Goal: Find contact information: Find contact information

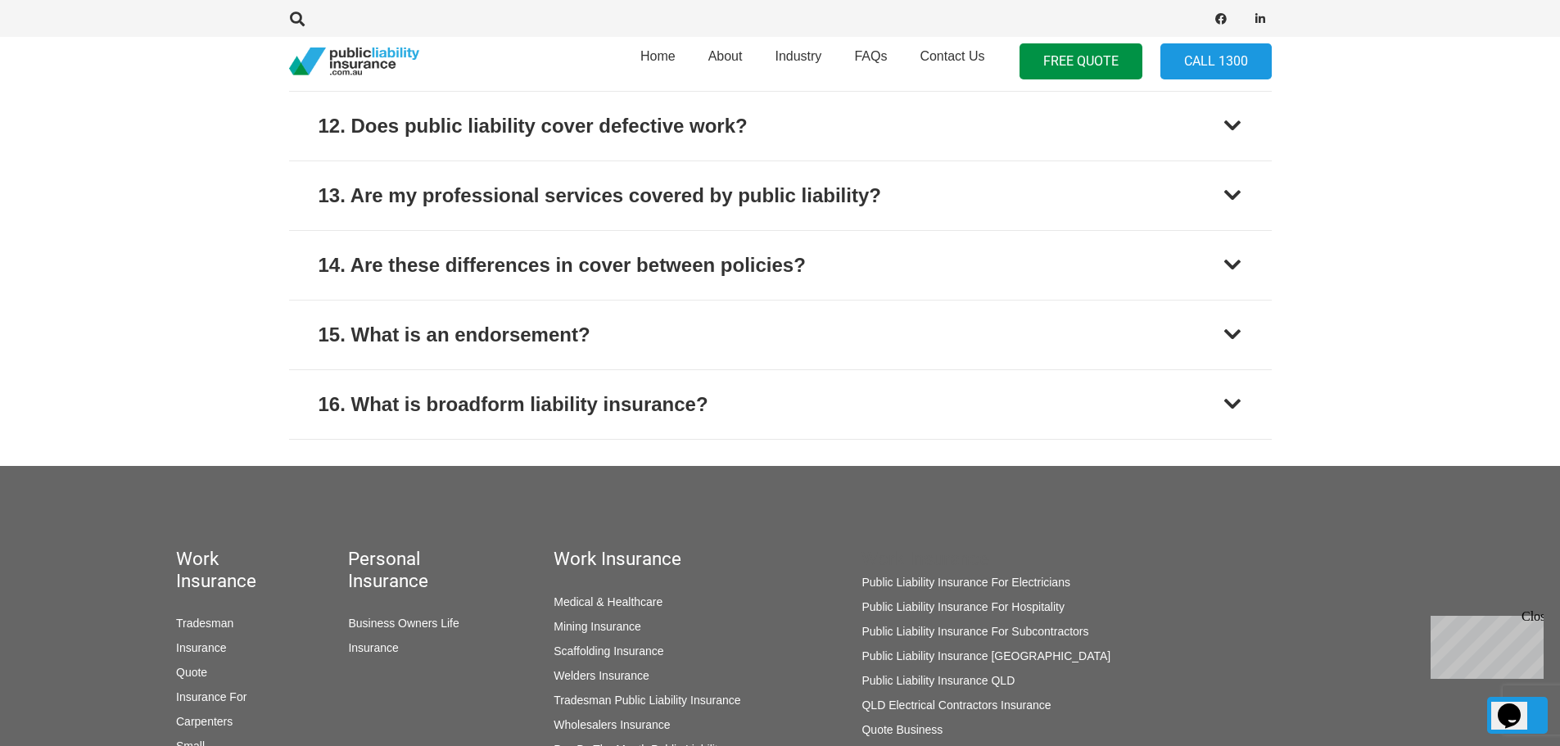
scroll to position [2961, 0]
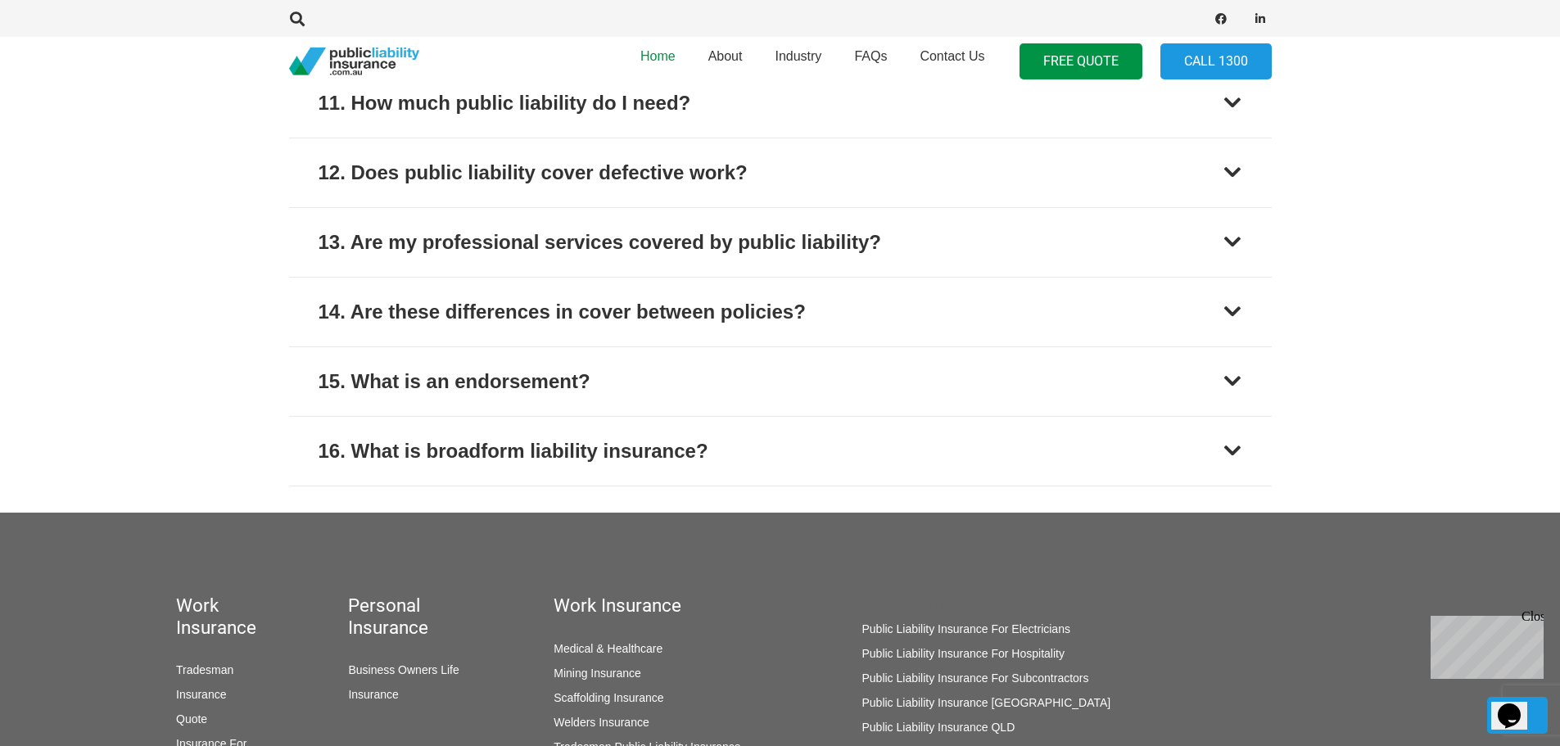
click at [666, 61] on span "Home" at bounding box center [657, 56] width 35 height 14
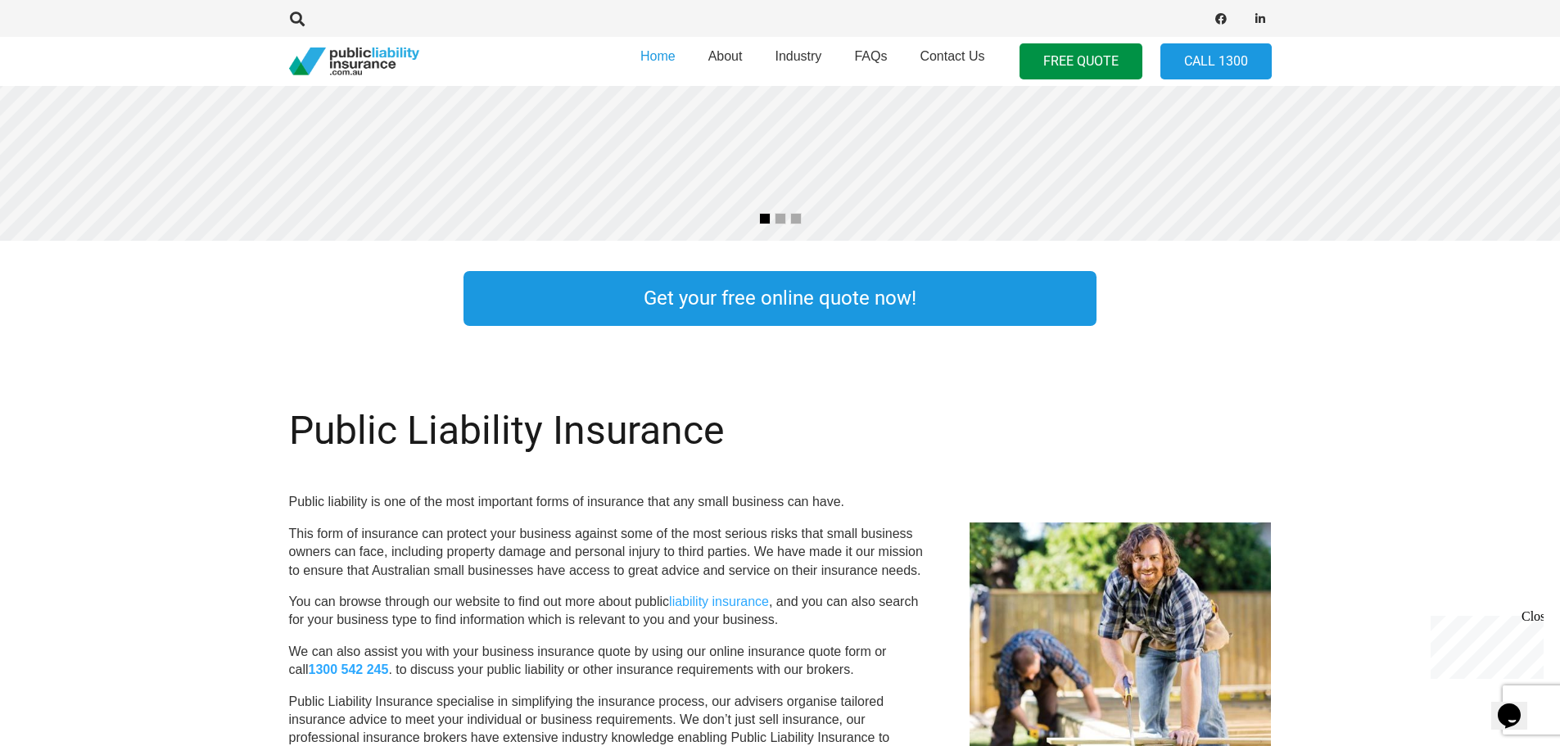
scroll to position [196, 0]
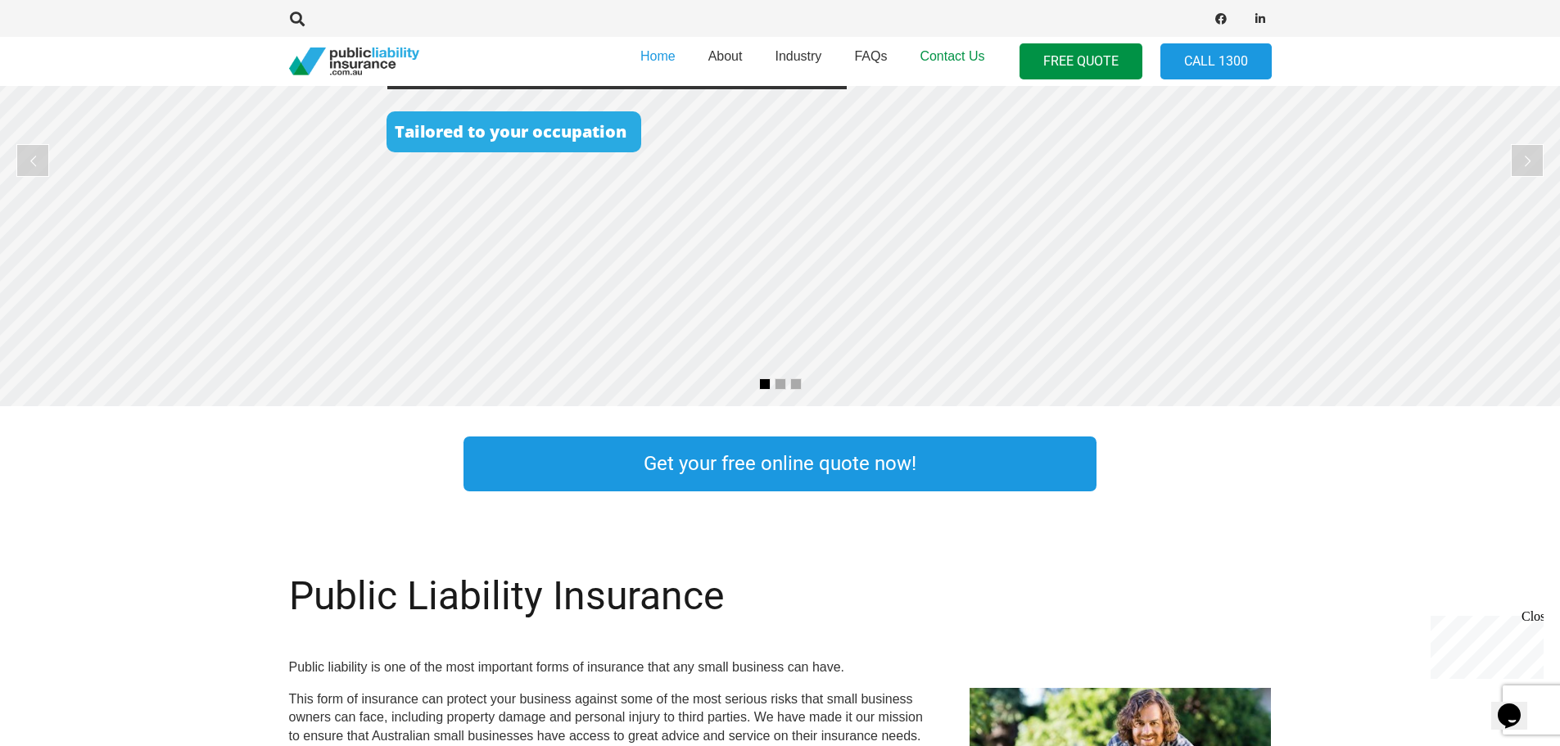
click at [940, 61] on span "Contact Us" at bounding box center [951, 56] width 65 height 14
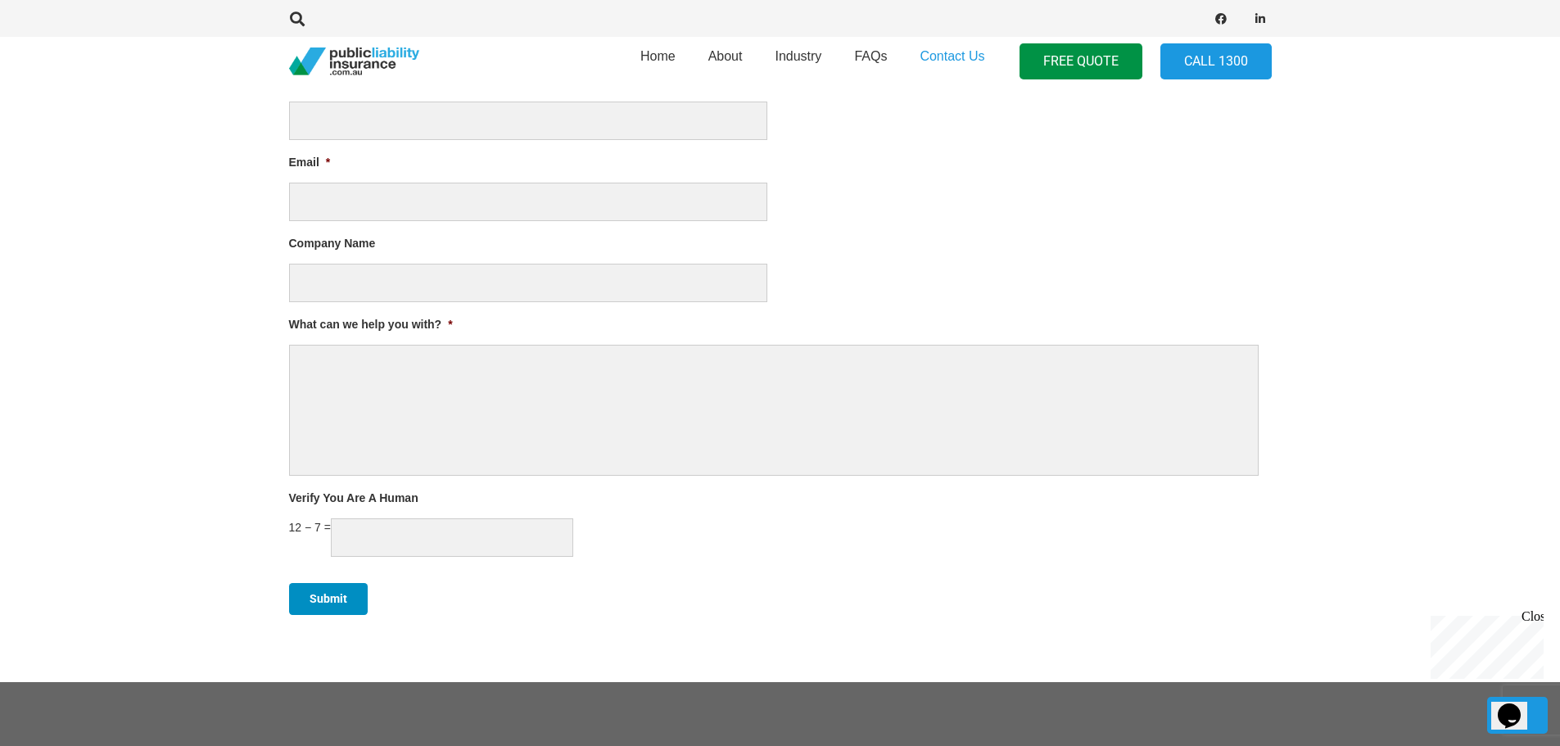
scroll to position [1392, 0]
